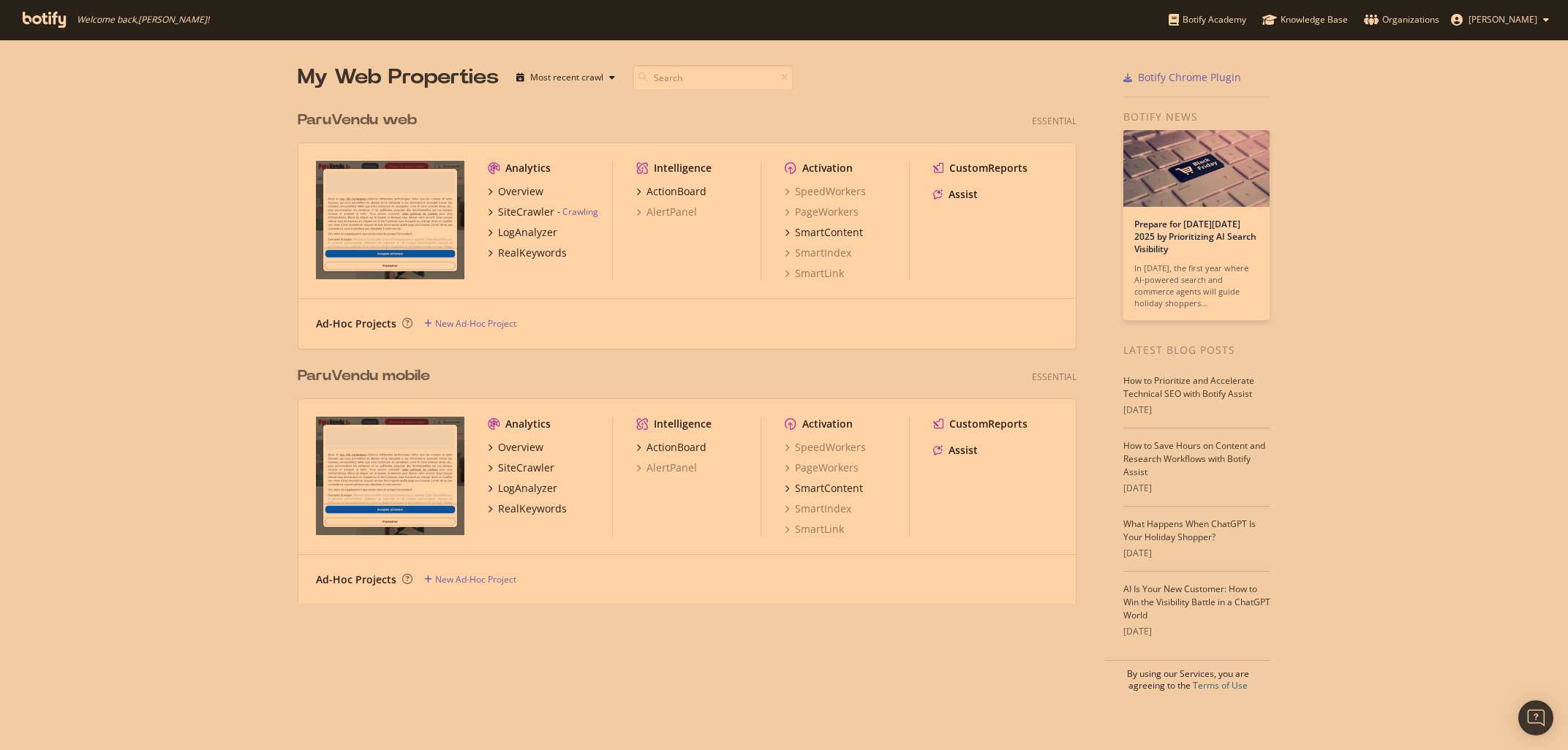
scroll to position [750, 1568]
click at [505, 471] on div "SiteCrawler" at bounding box center [526, 467] width 56 height 15
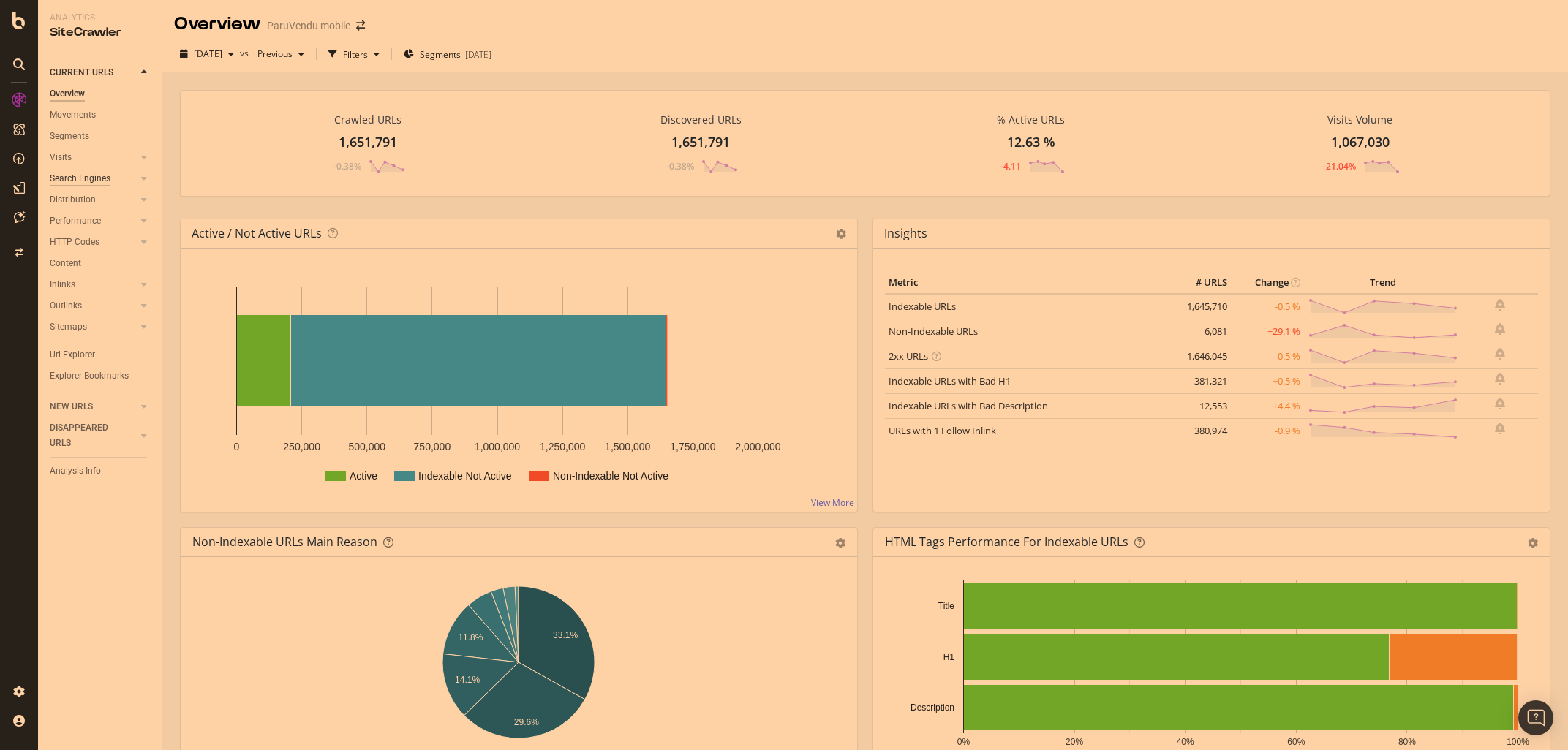
click at [92, 182] on div "Search Engines" at bounding box center [80, 178] width 61 height 15
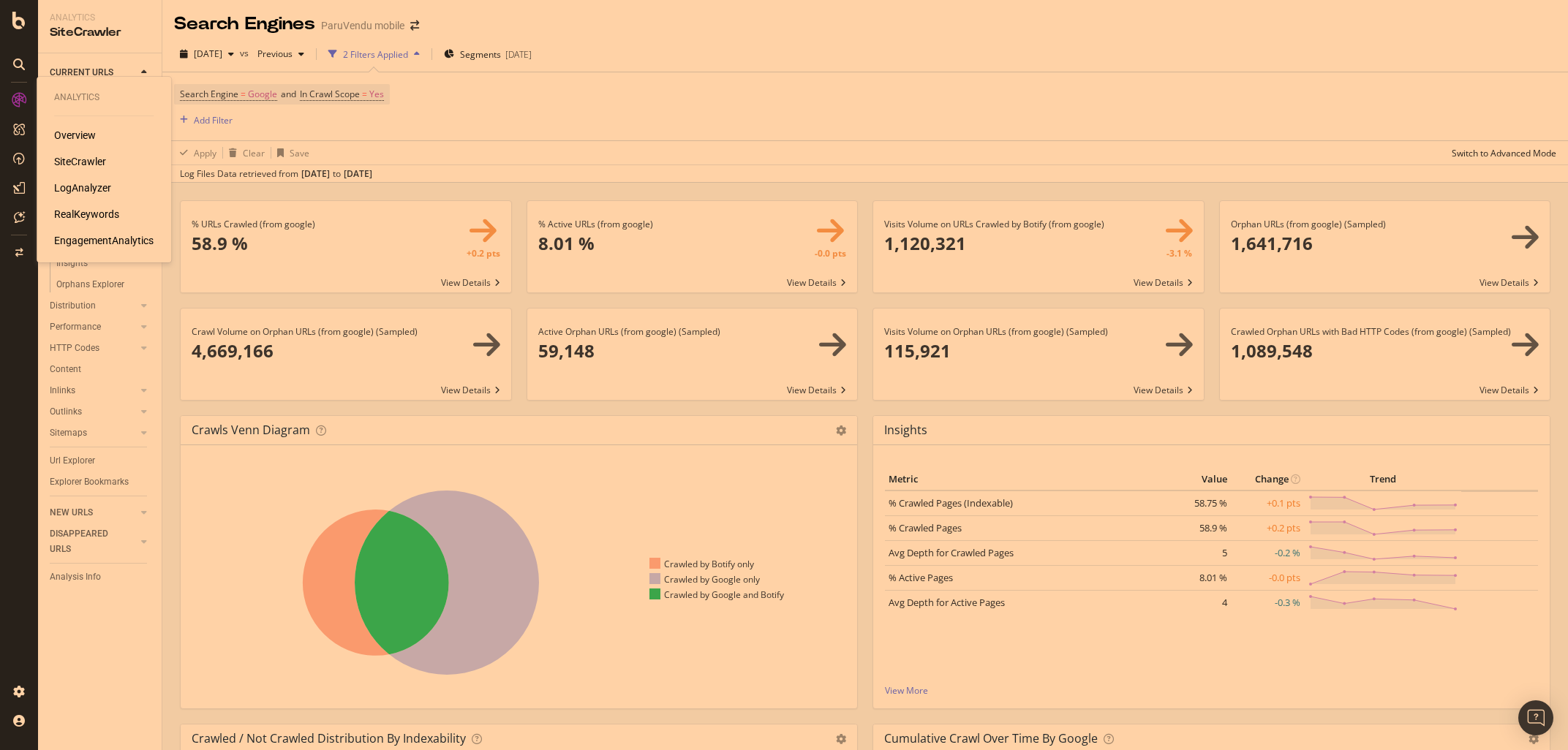
click at [74, 189] on div "LogAnalyzer" at bounding box center [83, 188] width 57 height 15
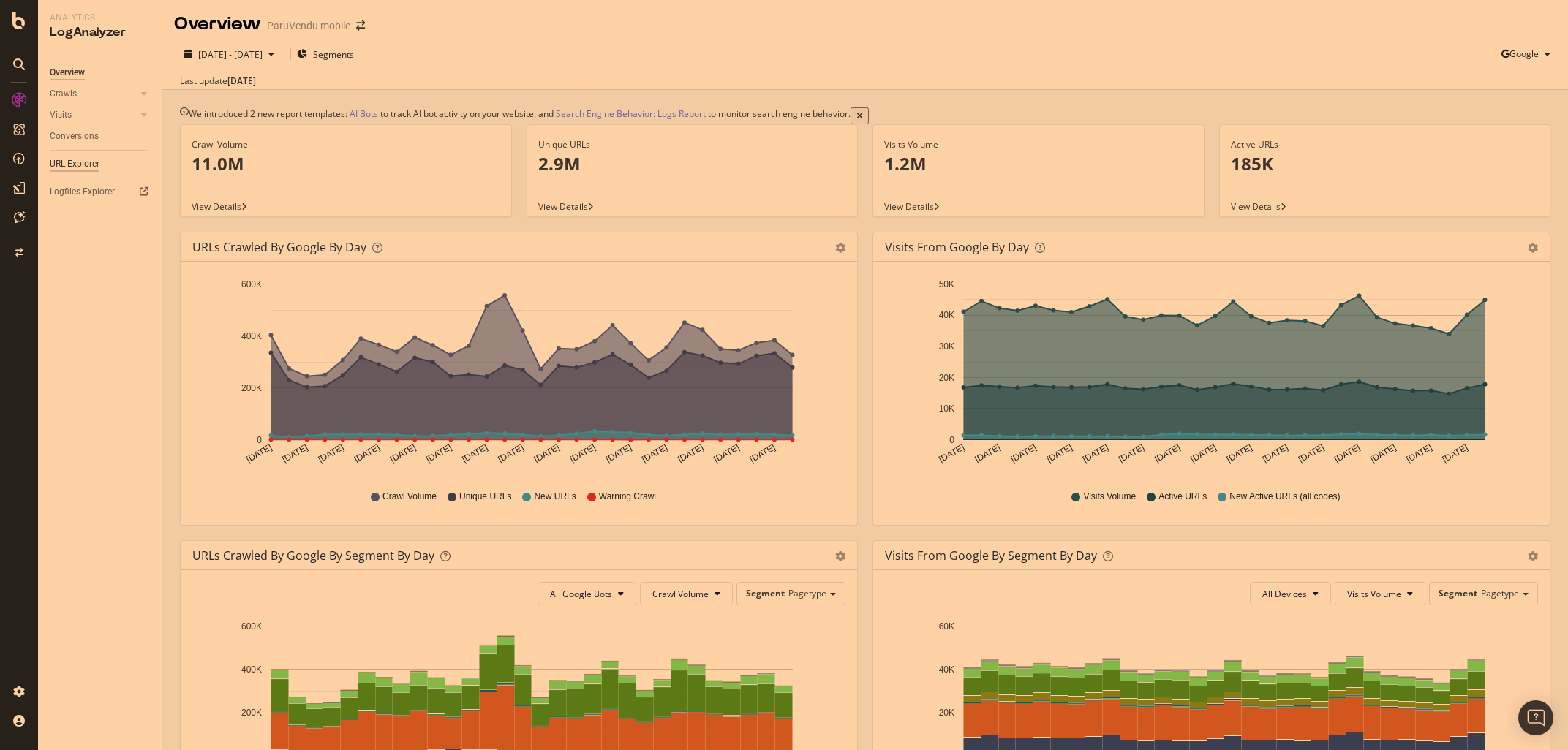
click at [74, 166] on div "URL Explorer" at bounding box center [74, 163] width 50 height 15
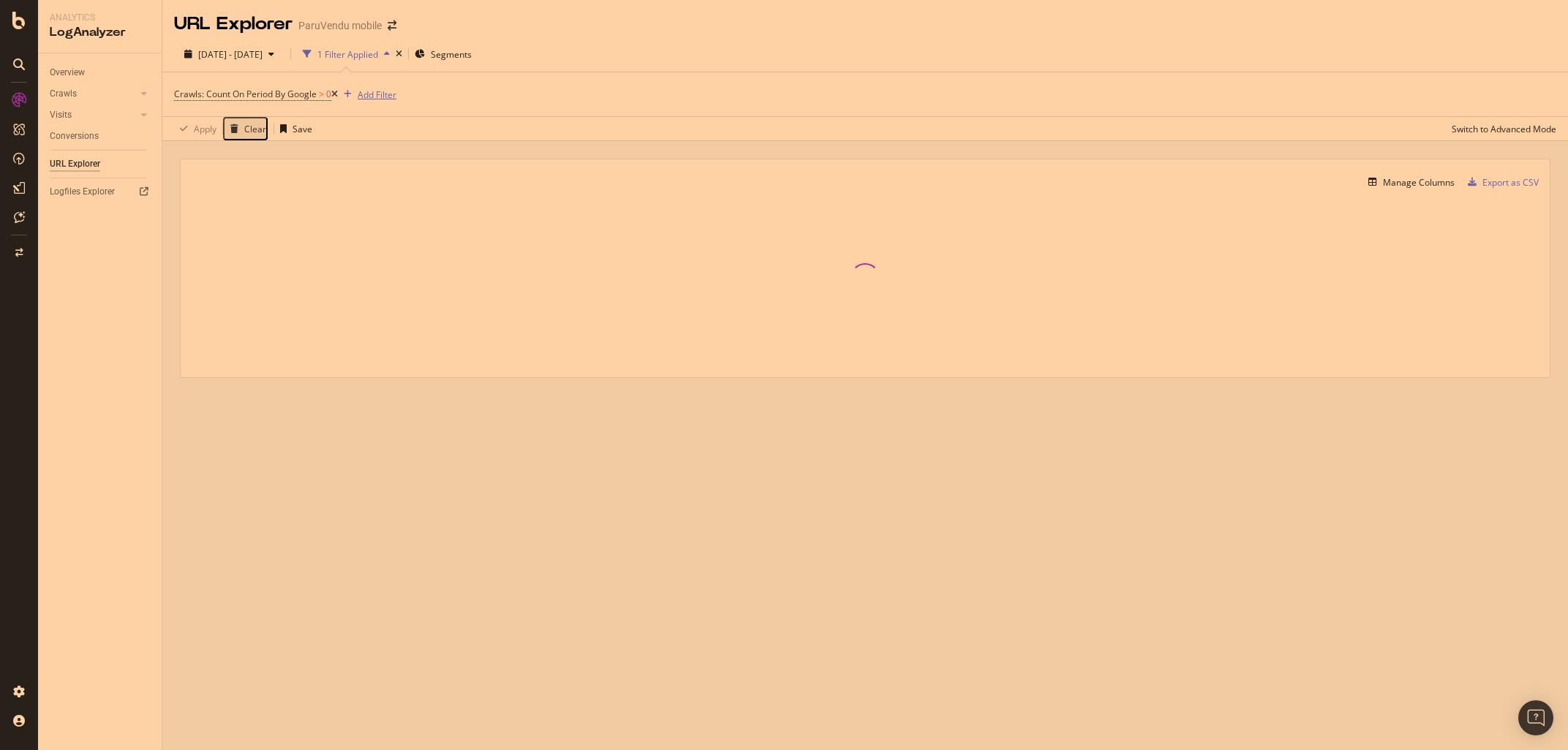
click at [390, 96] on div "Add Filter" at bounding box center [377, 95] width 39 height 13
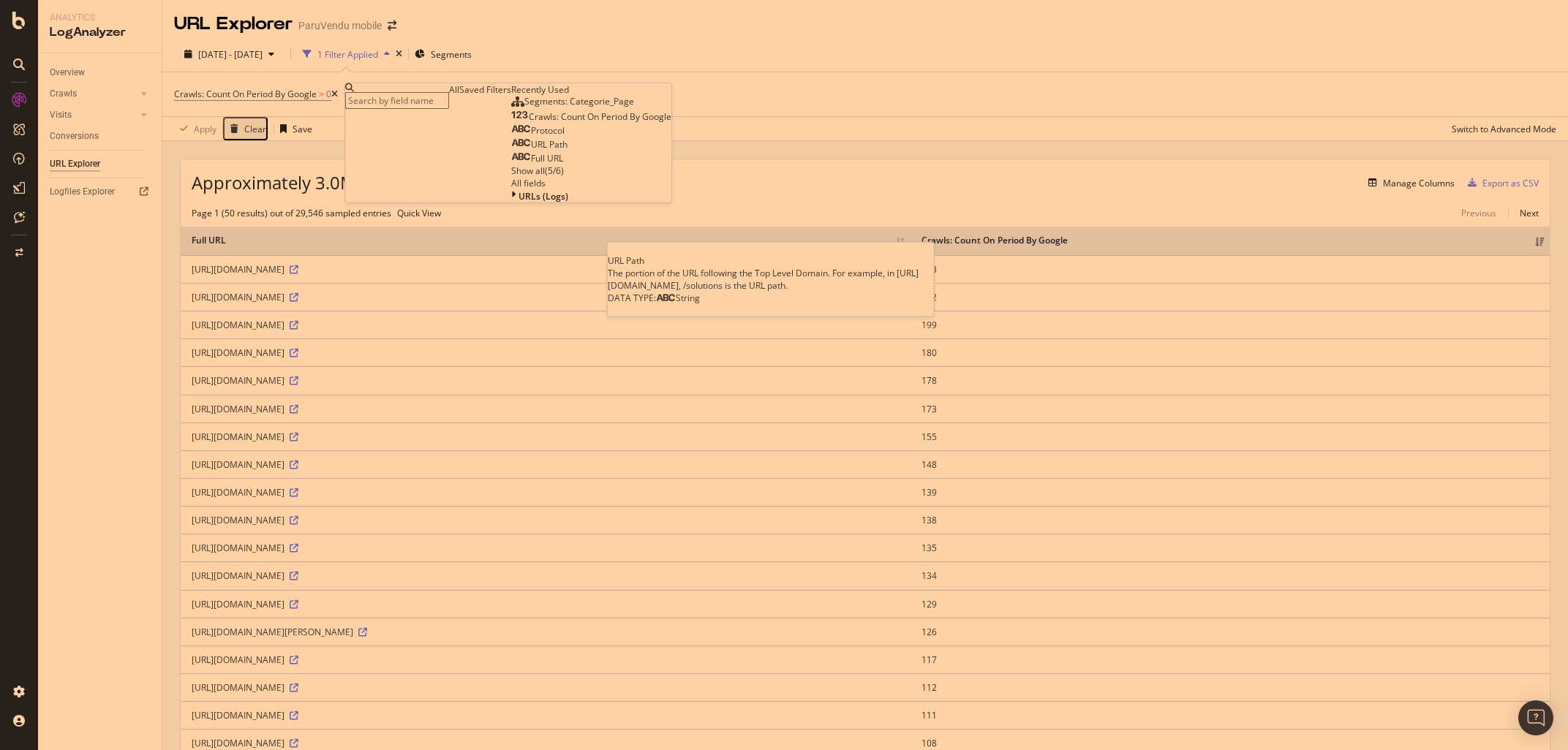
drag, startPoint x: 404, startPoint y: 250, endPoint x: 426, endPoint y: 219, distance: 38.0
click at [531, 151] on span "URL Path" at bounding box center [549, 144] width 36 height 13
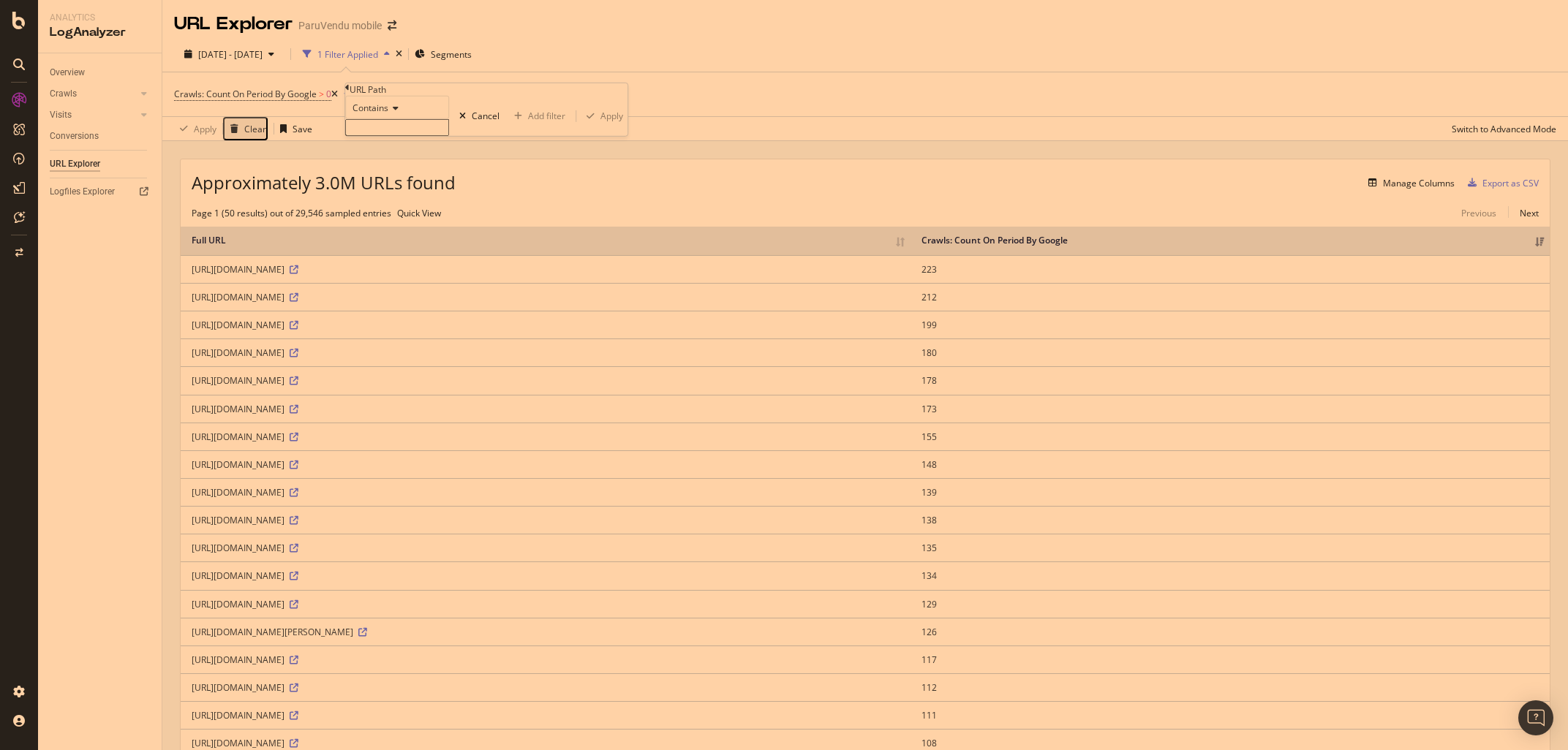
click at [380, 136] on input "text" at bounding box center [397, 127] width 104 height 17
drag, startPoint x: 452, startPoint y: 160, endPoint x: 556, endPoint y: 158, distance: 104.0
click at [449, 136] on input "/immobilier/vente/appartement/" at bounding box center [397, 127] width 104 height 17
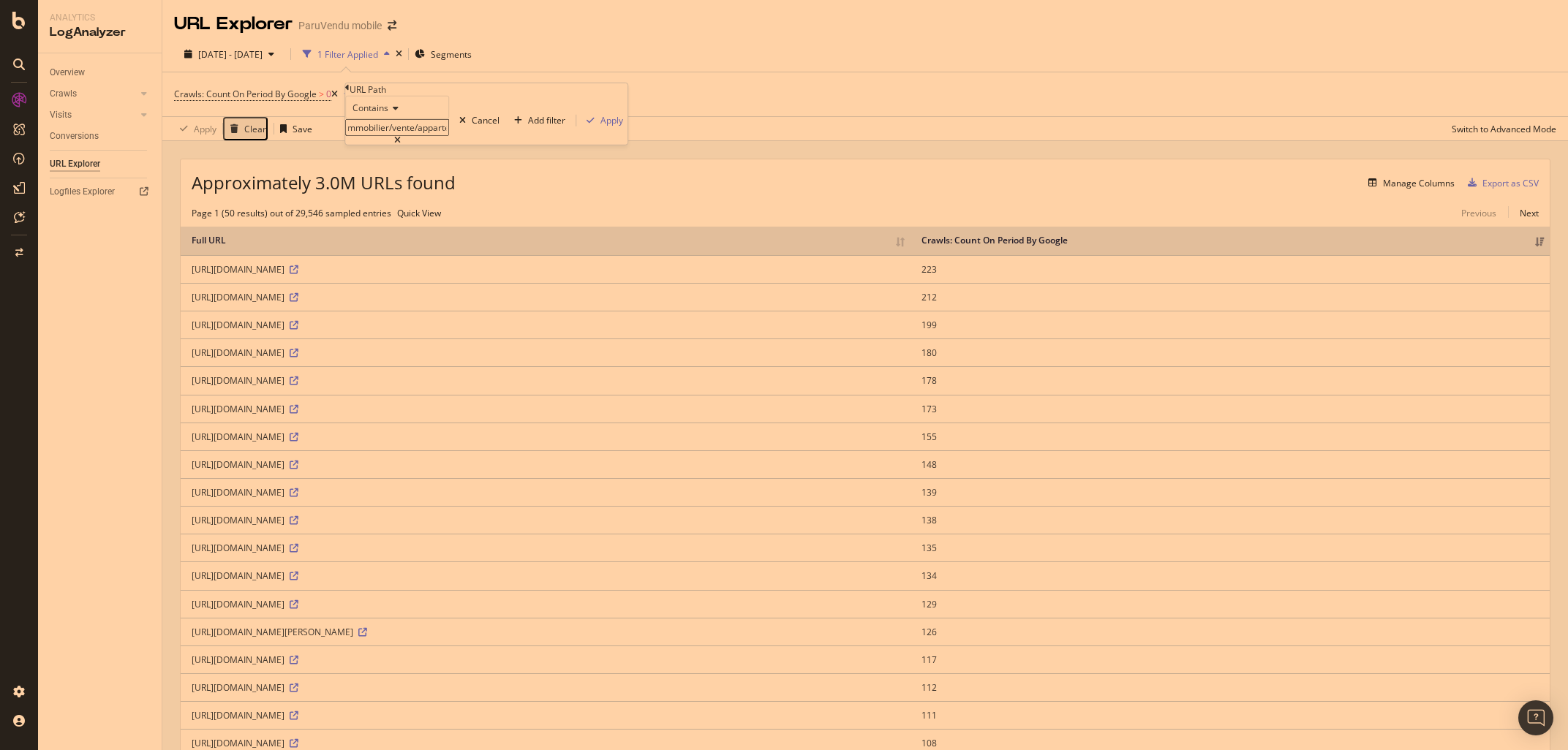
click at [449, 136] on input "/immobilier/vente/appartement/a" at bounding box center [397, 127] width 104 height 17
type input "/immobilier/vente/appartement/a"
click at [600, 126] on div "Apply" at bounding box center [611, 120] width 23 height 13
click at [635, 93] on div "Add Filter" at bounding box center [615, 95] width 39 height 13
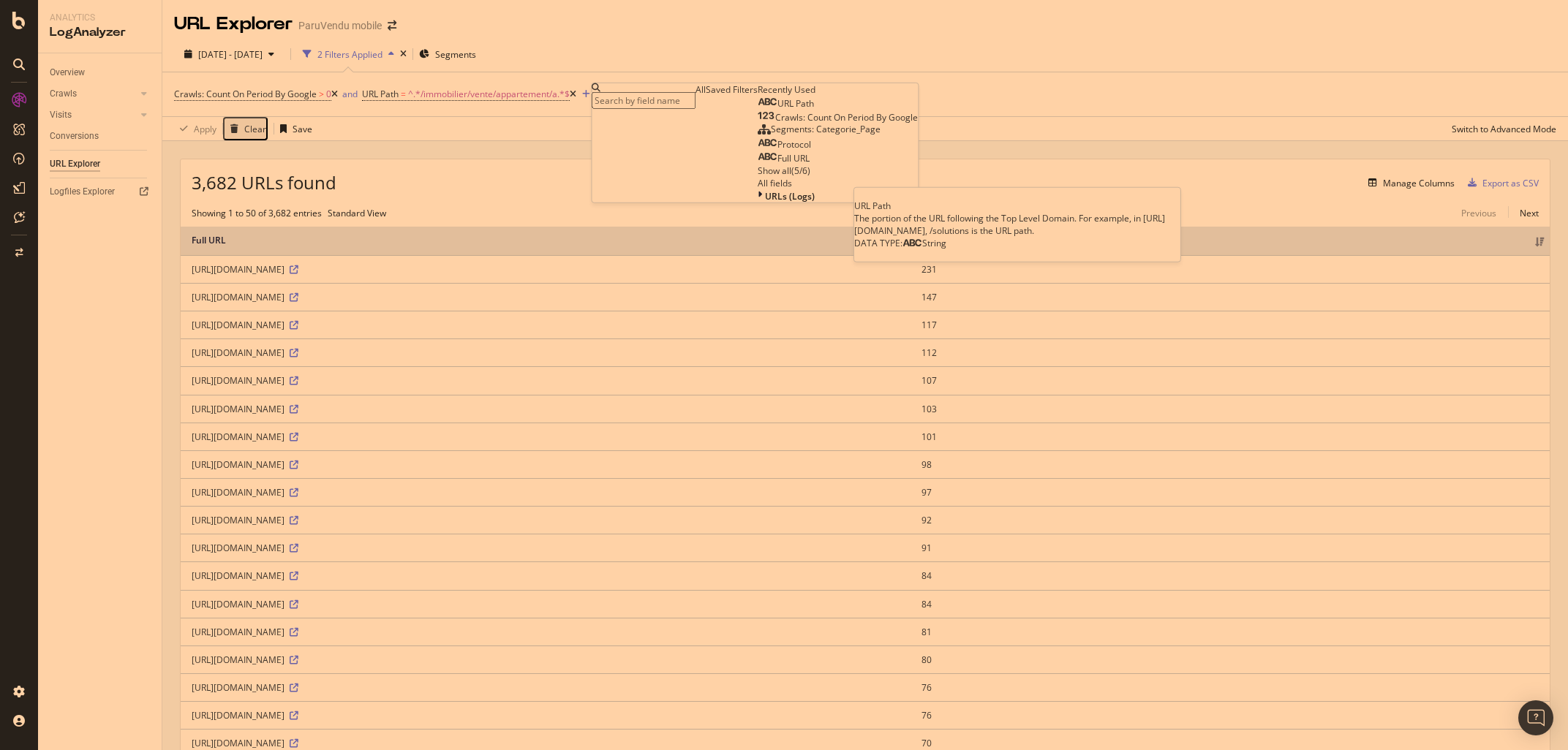
click at [777, 110] on span "URL Path" at bounding box center [795, 103] width 36 height 13
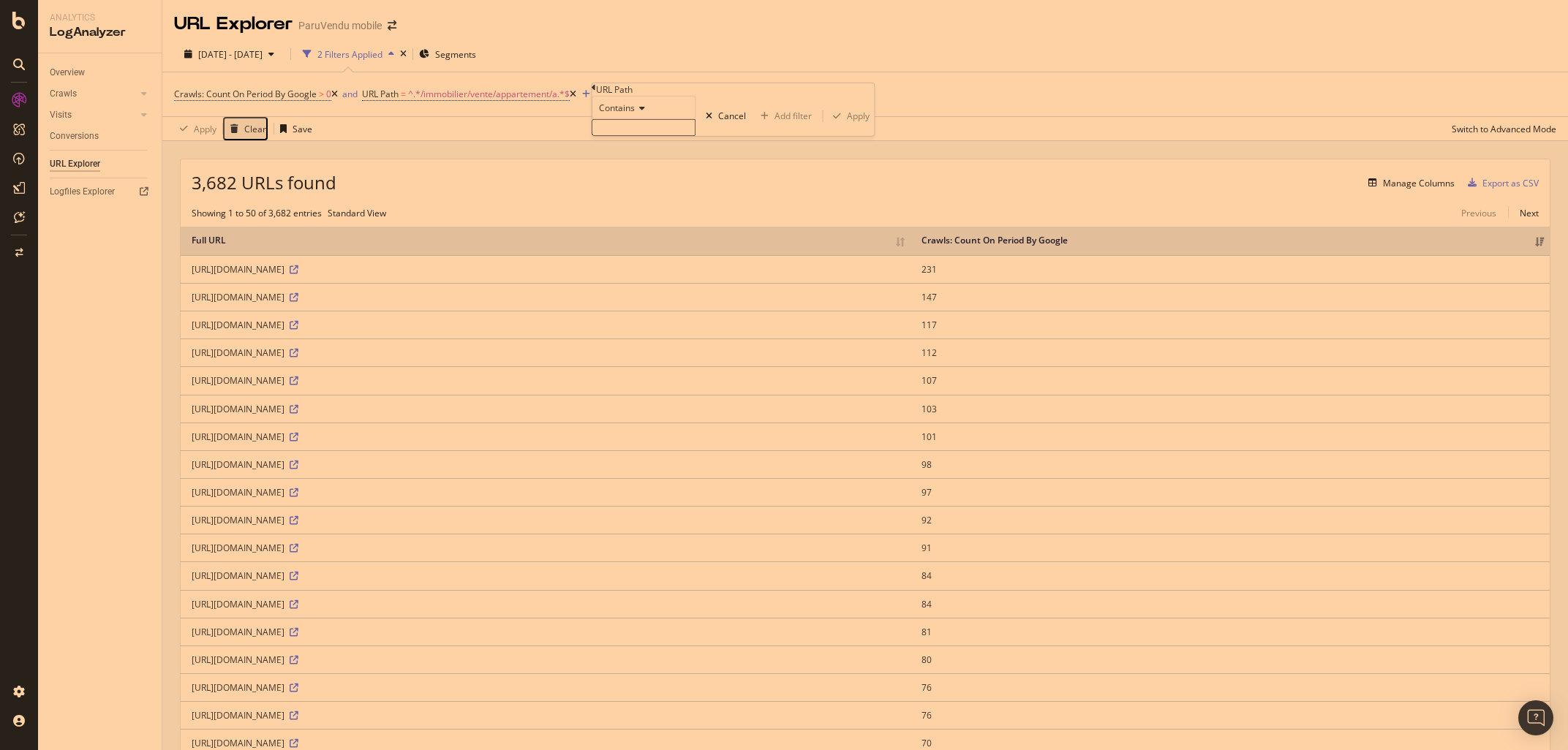
click at [629, 136] on input "text" at bounding box center [643, 127] width 104 height 17
type input "annecy-74000"
click at [846, 126] on div "Apply" at bounding box center [857, 120] width 23 height 13
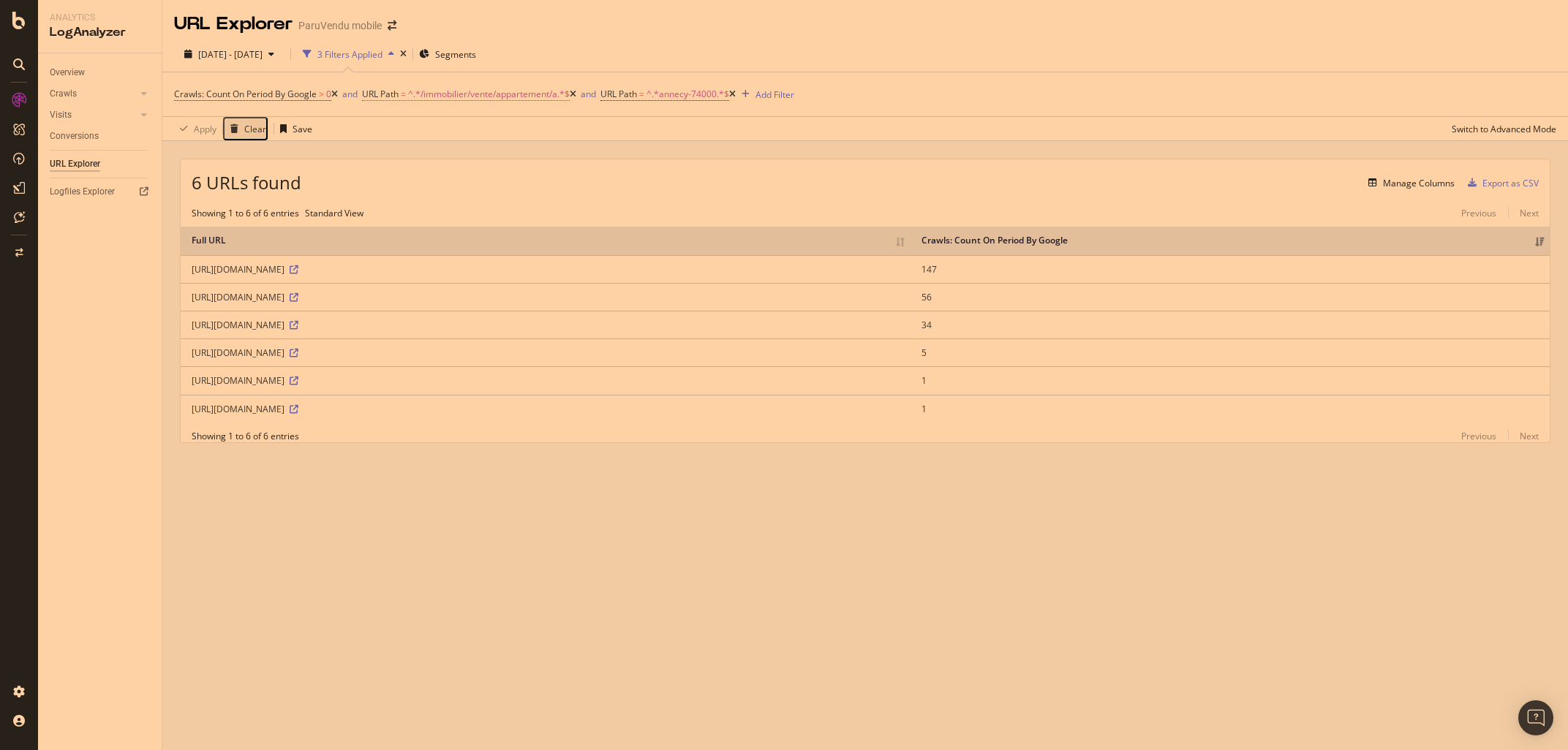
click at [537, 94] on span "^.*/immobilier/vente/appartement/a.*$" at bounding box center [489, 95] width 162 height 21
click at [471, 133] on input "/immobilier/vente/appartement/a" at bounding box center [422, 125] width 104 height 17
click at [474, 133] on input "/immobilier/vente/appartement/a" at bounding box center [422, 125] width 104 height 17
drag, startPoint x: 478, startPoint y: 154, endPoint x: 587, endPoint y: 170, distance: 110.2
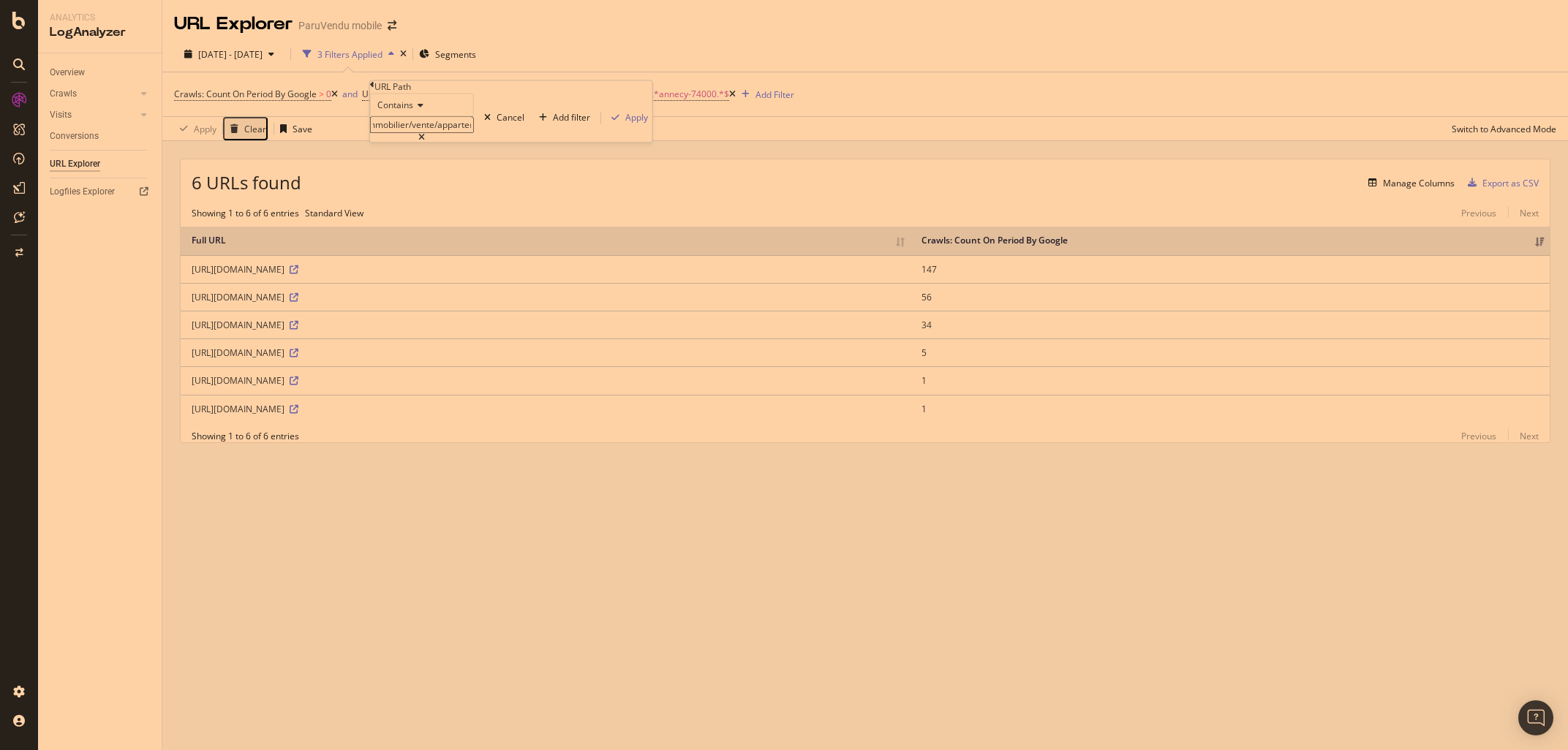
click at [474, 133] on input "/immobilier/vente/appartement/a" at bounding box center [422, 125] width 104 height 17
drag, startPoint x: 511, startPoint y: 156, endPoint x: 572, endPoint y: 168, distance: 62.2
click at [474, 133] on input "/immobilier/vente/appartement/a" at bounding box center [422, 125] width 104 height 17
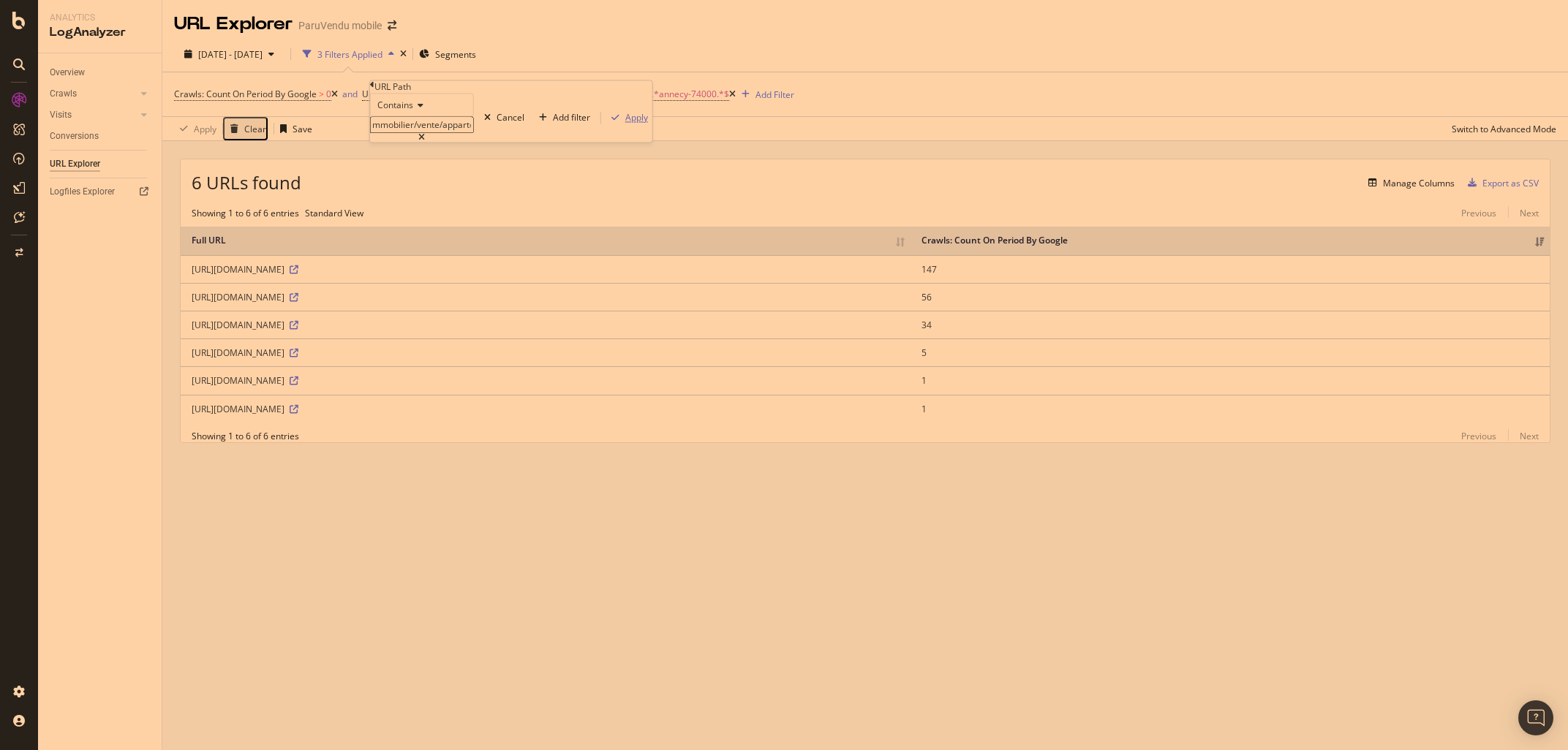
type input "/immobilier/vente/appartement/"
click at [625, 124] on div "Apply" at bounding box center [636, 118] width 23 height 13
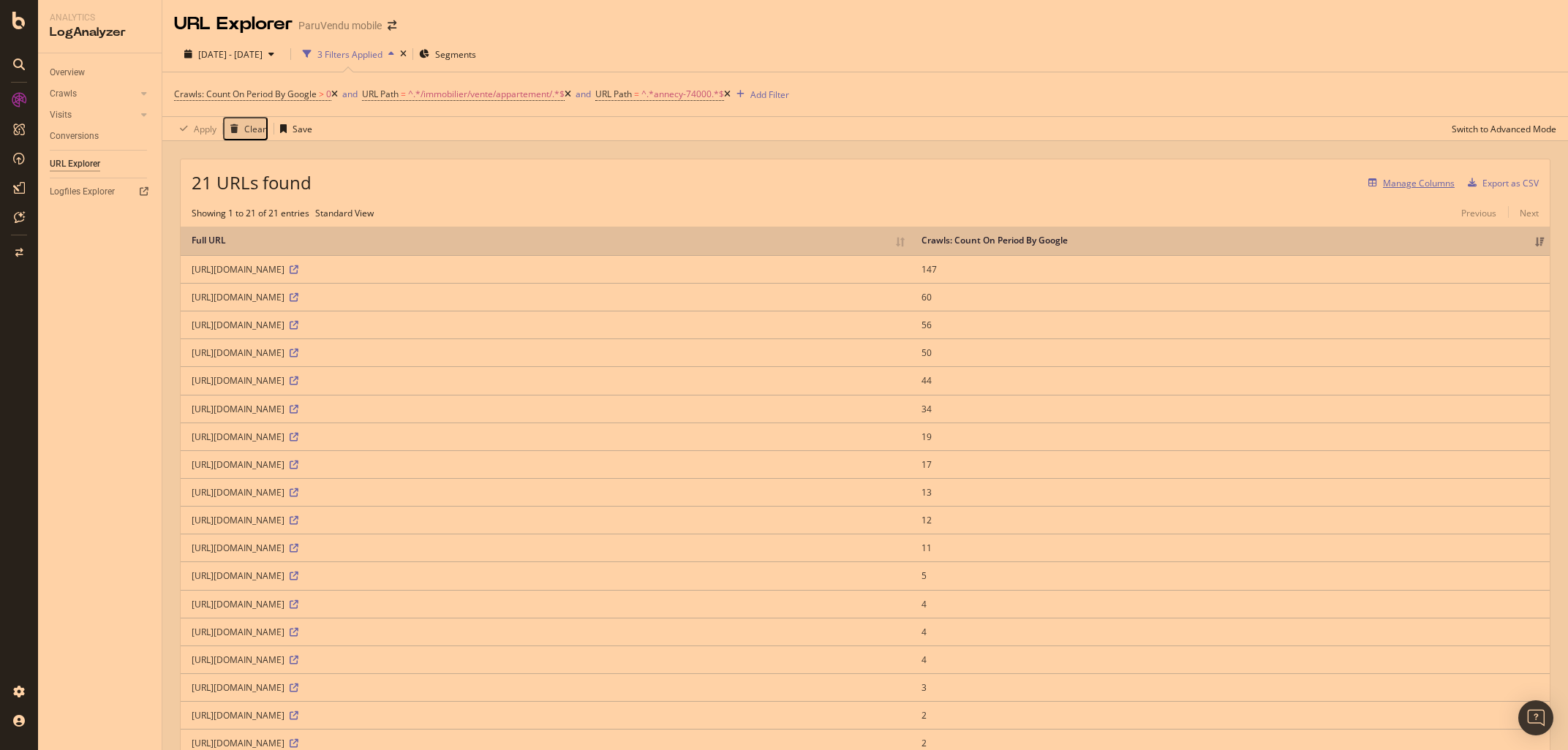
click at [1404, 183] on div "Manage Columns" at bounding box center [1418, 183] width 72 height 13
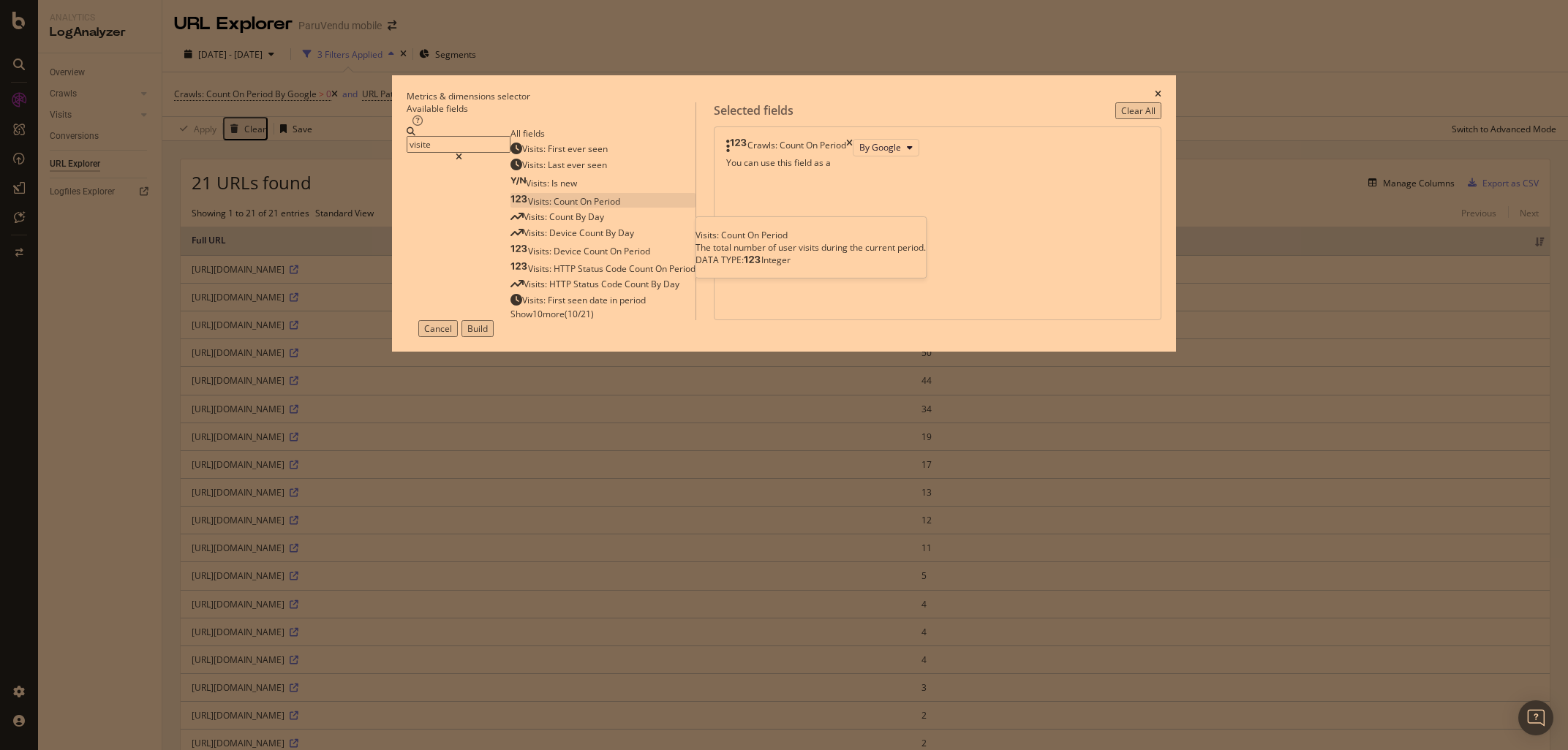
type input "visite"
click at [567, 208] on span "Count" at bounding box center [566, 201] width 26 height 13
click at [488, 335] on div "Build" at bounding box center [478, 328] width 21 height 13
